Goal: Task Accomplishment & Management: Manage account settings

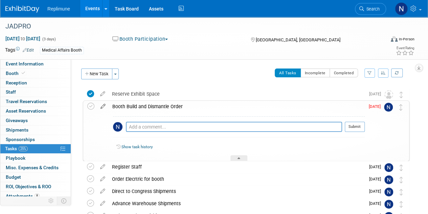
click at [105, 105] on icon at bounding box center [103, 105] width 12 height 8
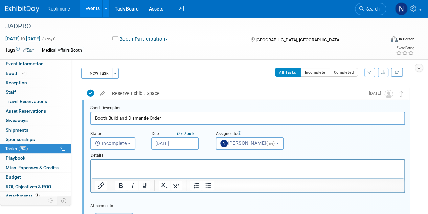
scroll to position [1, 0]
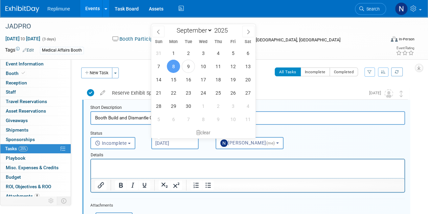
click at [182, 143] on input "Sep 8, 2025" at bounding box center [174, 143] width 47 height 12
click at [231, 64] on span "12" at bounding box center [232, 66] width 13 height 13
type input "Sep 12, 2025"
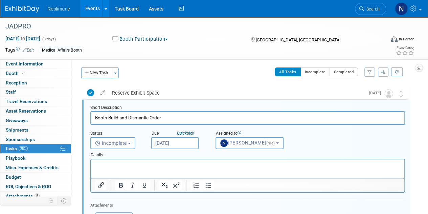
scroll to position [136, 0]
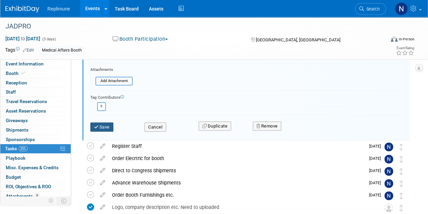
click at [104, 124] on button "Save" at bounding box center [101, 126] width 23 height 9
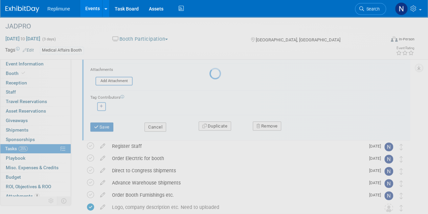
scroll to position [61, 0]
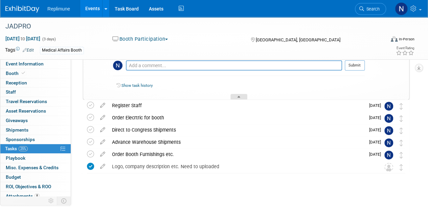
click at [241, 98] on div at bounding box center [238, 97] width 17 height 6
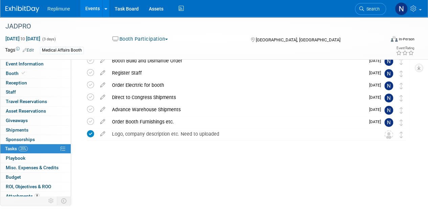
scroll to position [0, 0]
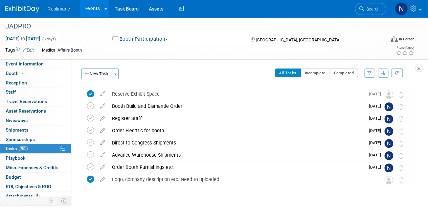
click at [94, 7] on link "Events" at bounding box center [92, 8] width 25 height 17
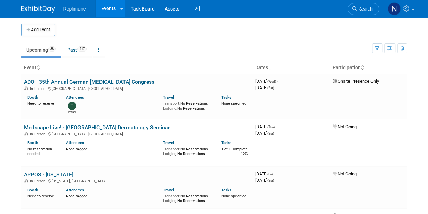
click at [366, 10] on span "Search" at bounding box center [365, 8] width 16 height 5
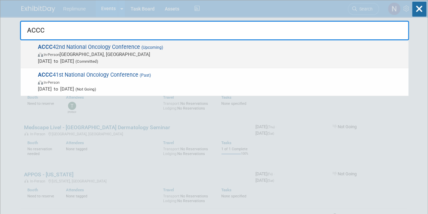
type input "ACCC"
click at [97, 52] on span "In-Person Denver, CO" at bounding box center [221, 54] width 367 height 7
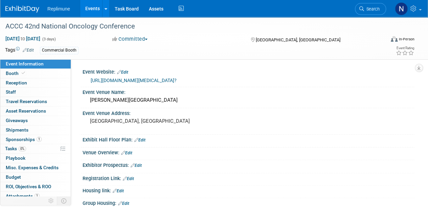
click at [135, 39] on button "Committed" at bounding box center [130, 39] width 40 height 7
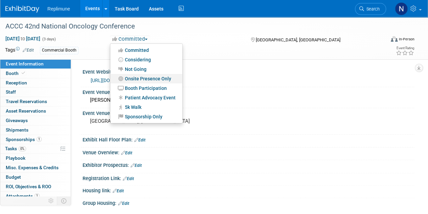
click at [143, 79] on link "Onsite Presence Only" at bounding box center [146, 78] width 72 height 9
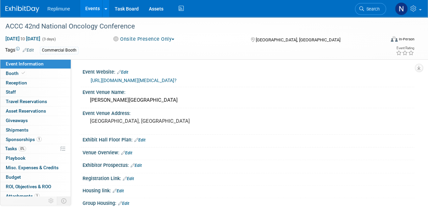
click at [32, 8] on img at bounding box center [22, 9] width 34 height 7
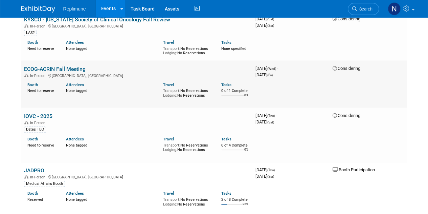
scroll to position [1523, 0]
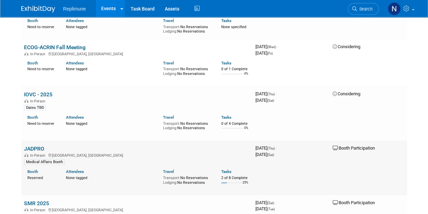
click at [36, 153] on span "In-Person" at bounding box center [38, 155] width 17 height 4
click at [35, 145] on link "JADPRO" at bounding box center [34, 148] width 20 height 6
